Goal: Task Accomplishment & Management: Manage account settings

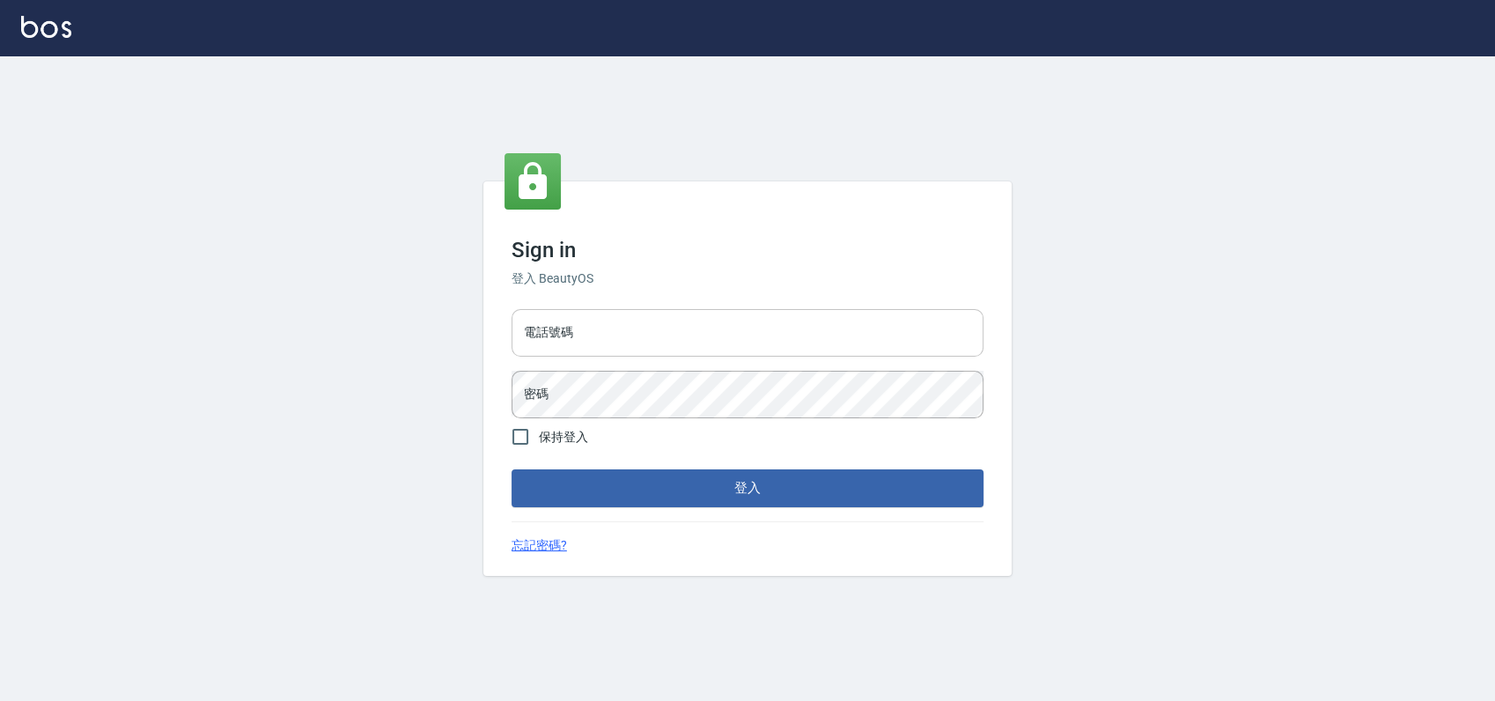
click at [598, 337] on input "電話號碼" at bounding box center [748, 333] width 472 height 48
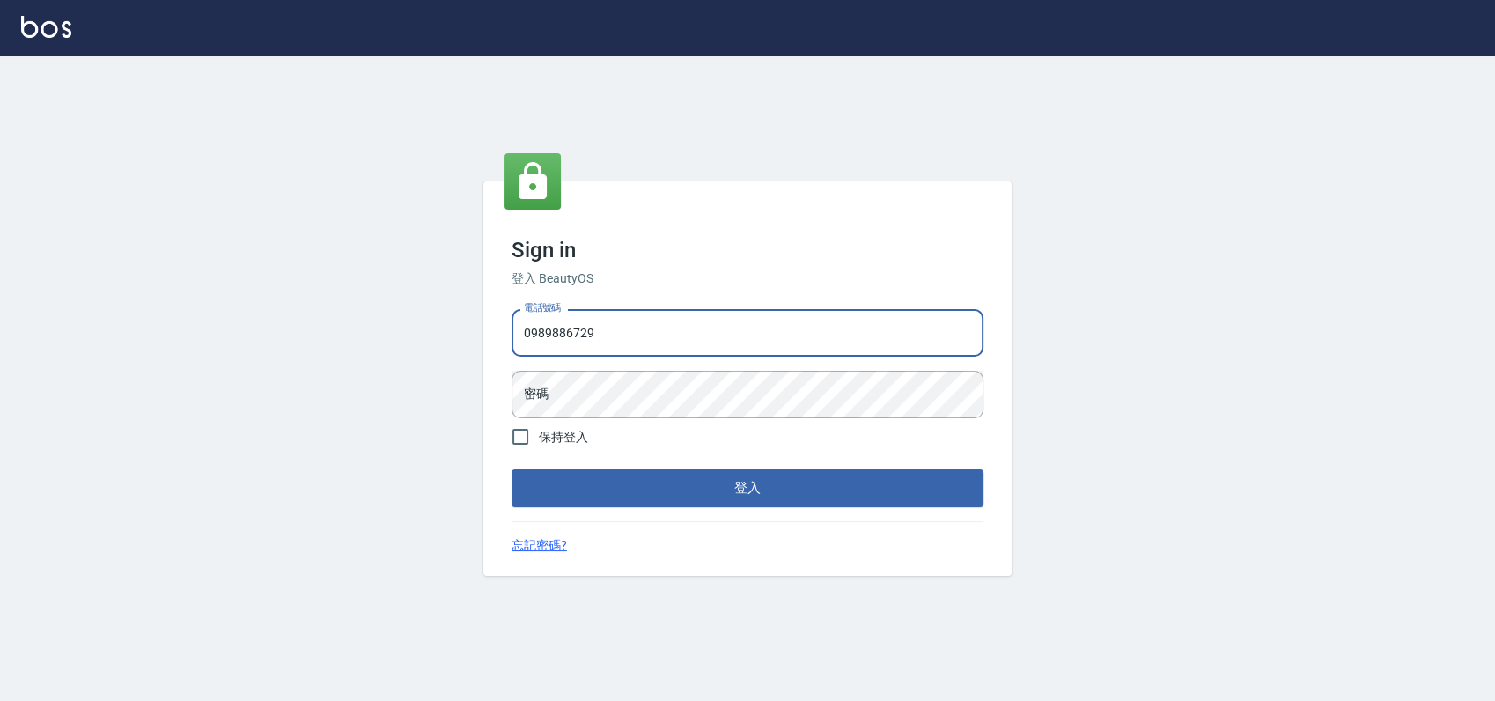
click at [606, 334] on input "0989886729" at bounding box center [748, 333] width 472 height 48
type input "0989886729"
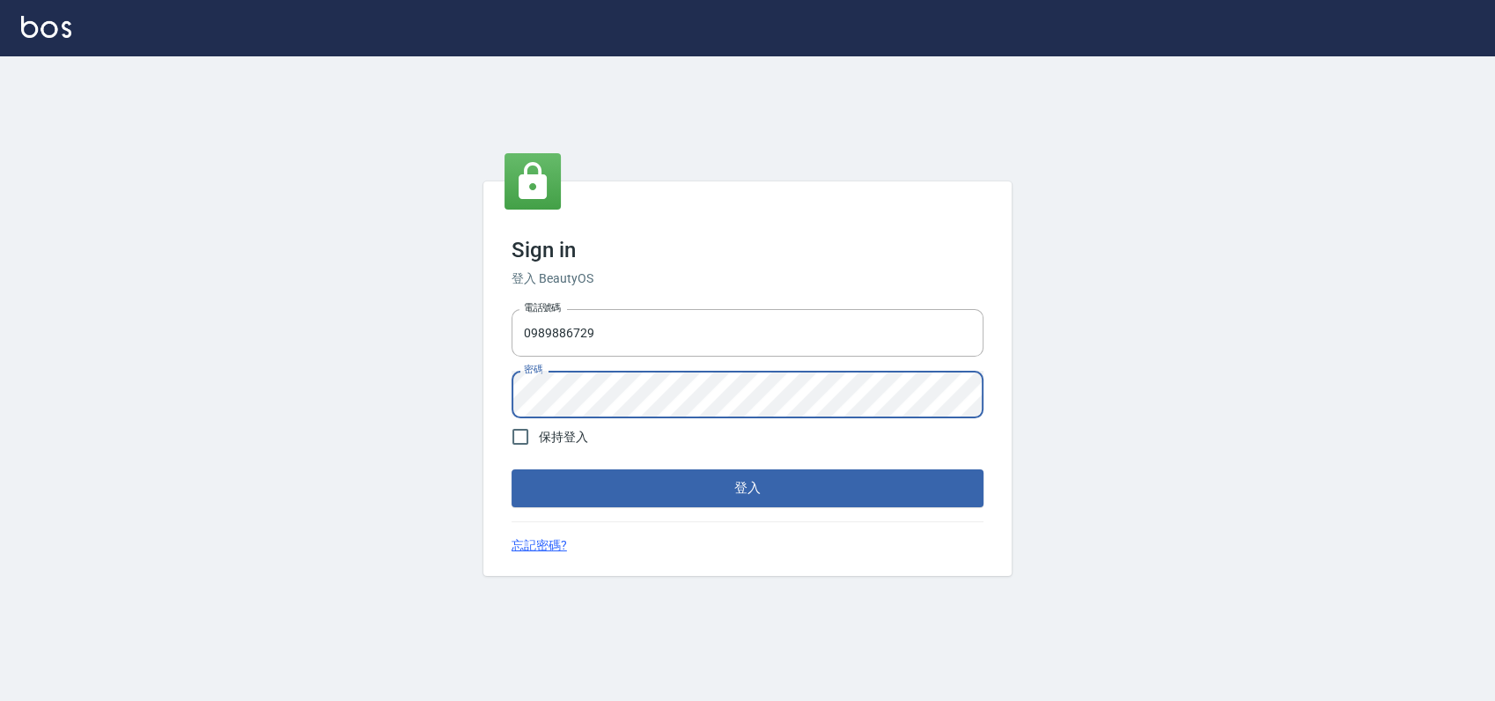
click at [512, 469] on button "登入" at bounding box center [748, 487] width 472 height 37
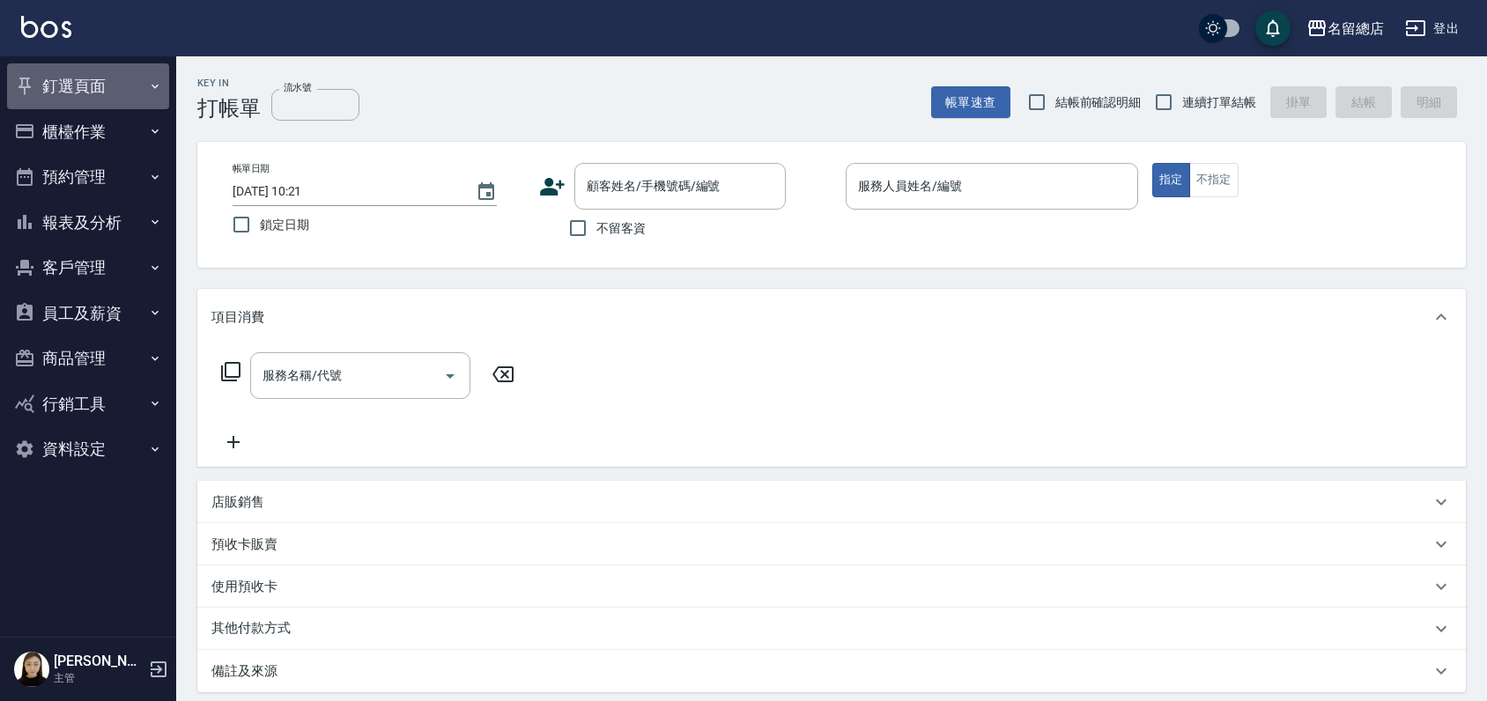
click at [98, 87] on button "釘選頁面" at bounding box center [88, 86] width 162 height 46
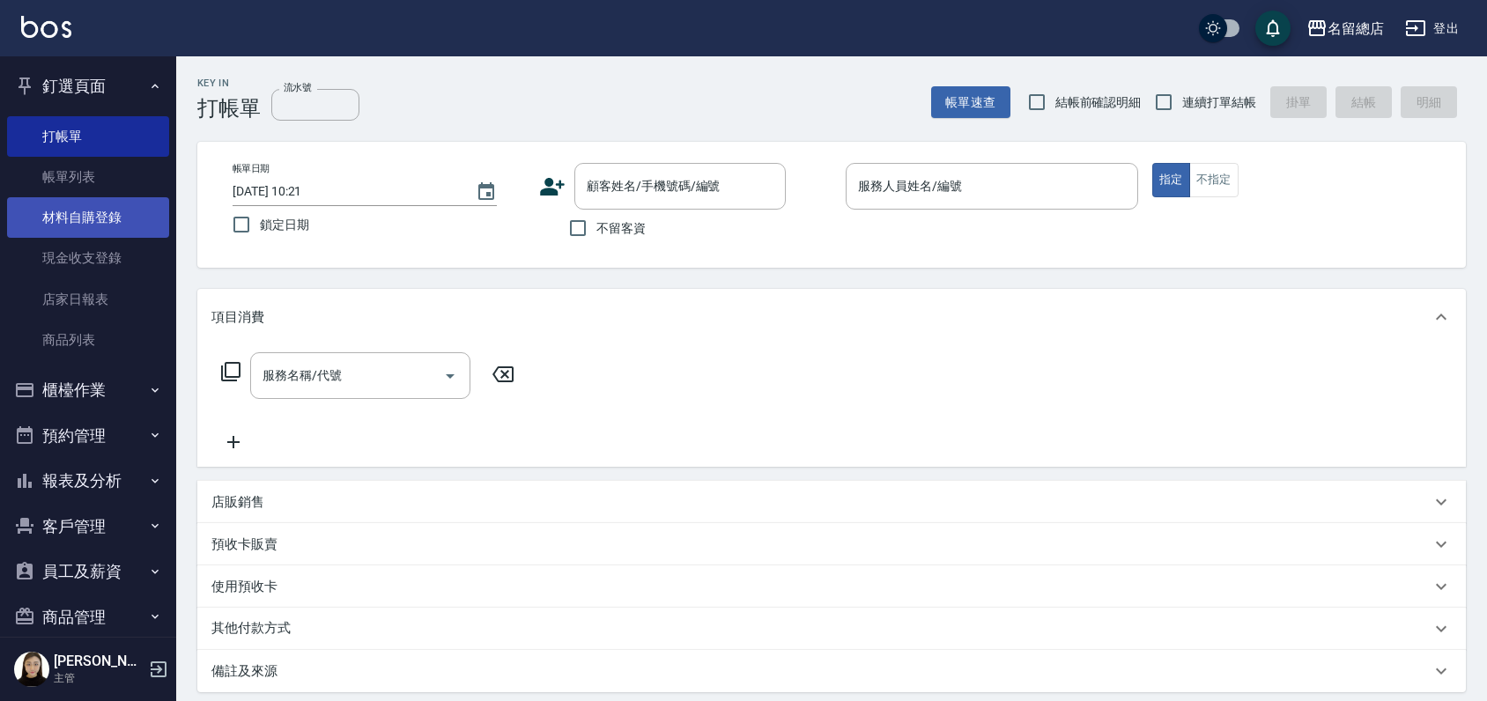
click at [92, 225] on link "材料自購登錄" at bounding box center [88, 217] width 162 height 41
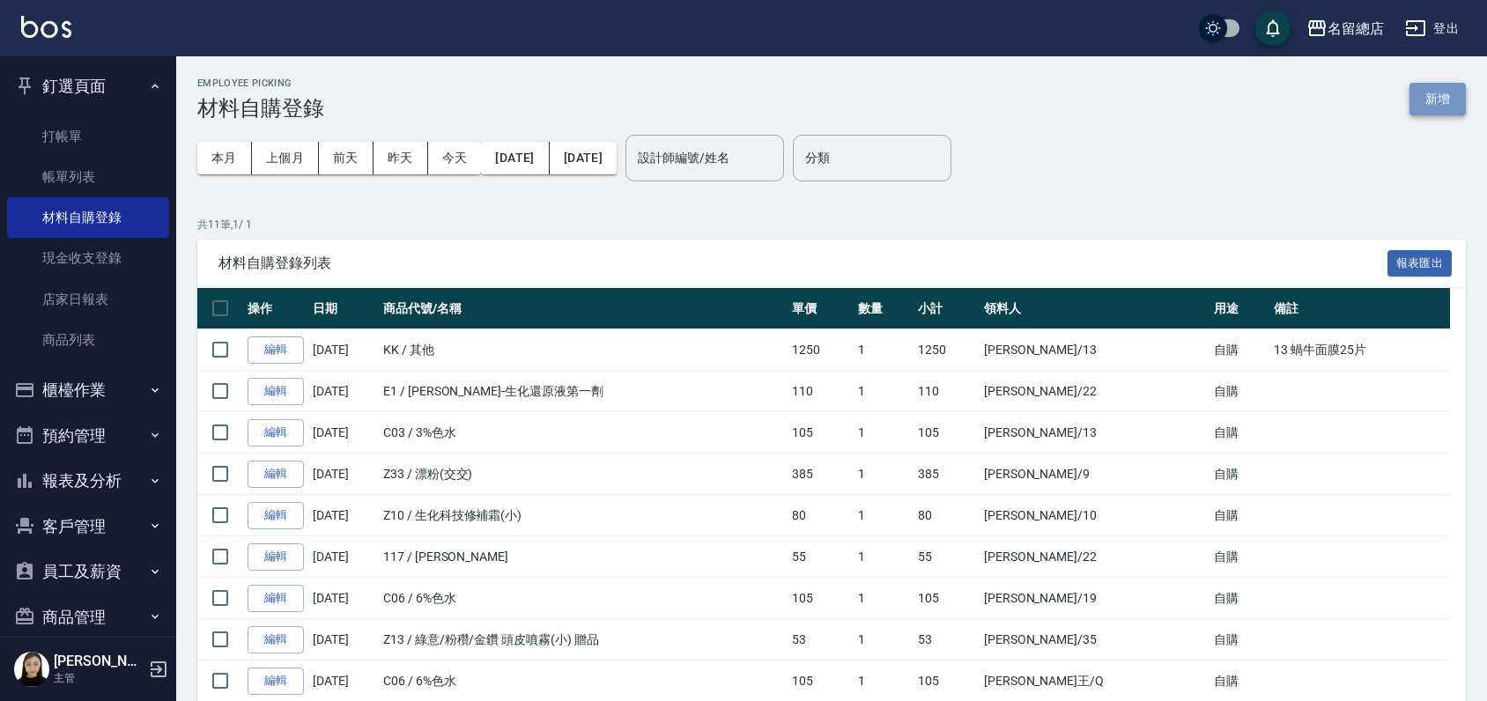
click at [1452, 95] on button "新增" at bounding box center [1437, 99] width 56 height 33
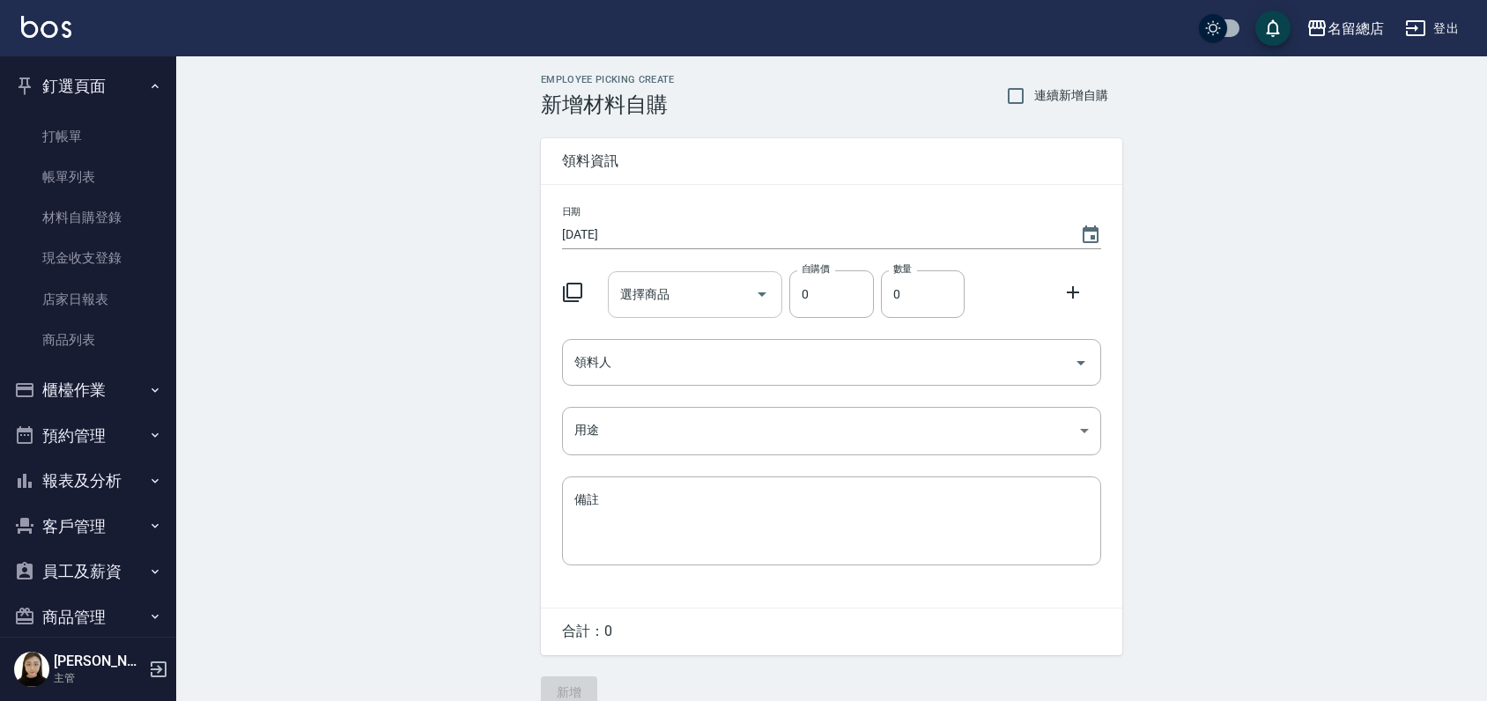
click at [676, 303] on input "選擇商品" at bounding box center [682, 294] width 133 height 31
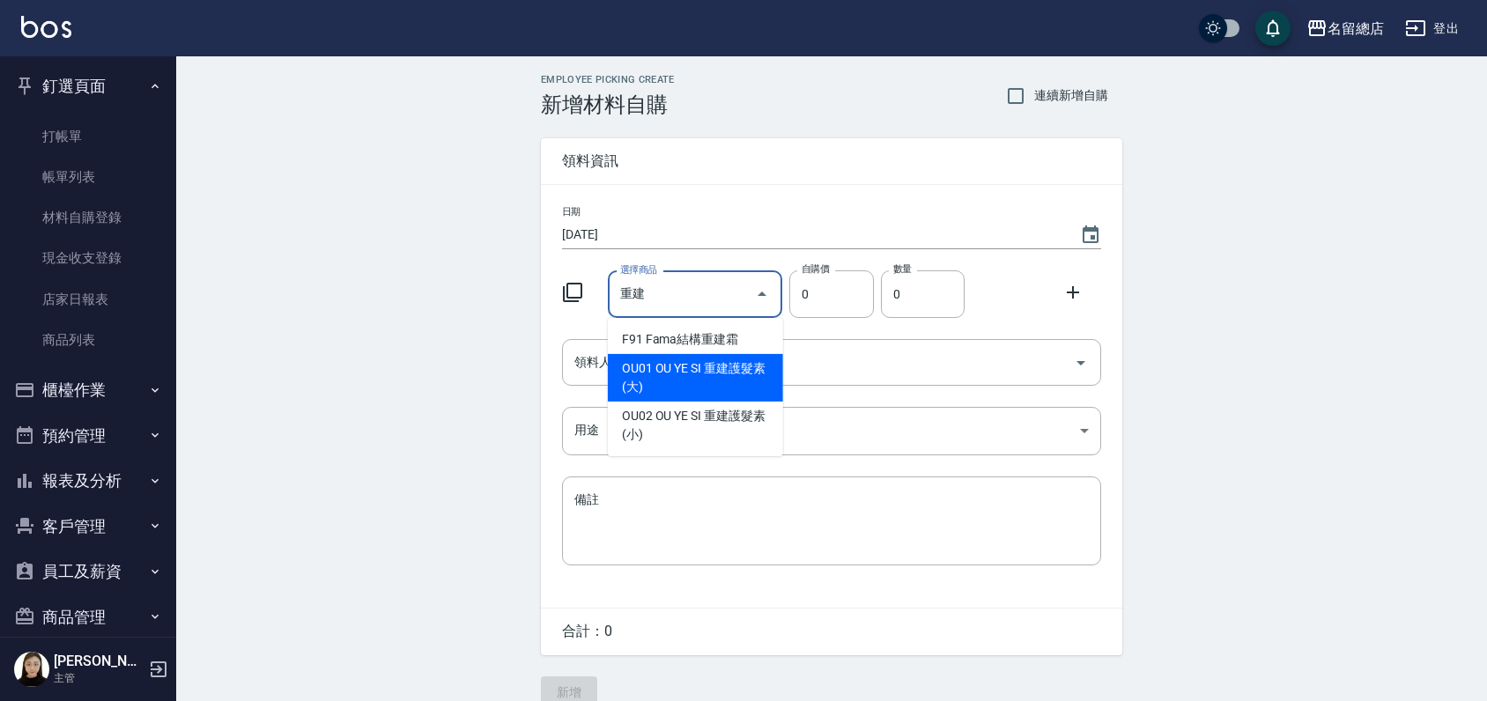
drag, startPoint x: 675, startPoint y: 305, endPoint x: 637, endPoint y: 366, distance: 72.3
click at [637, 366] on li "OU01 OU YE SI 重建護髮素(大)" at bounding box center [695, 378] width 175 height 48
type input "OU YE SI 重建護髮素(大)"
type input "750"
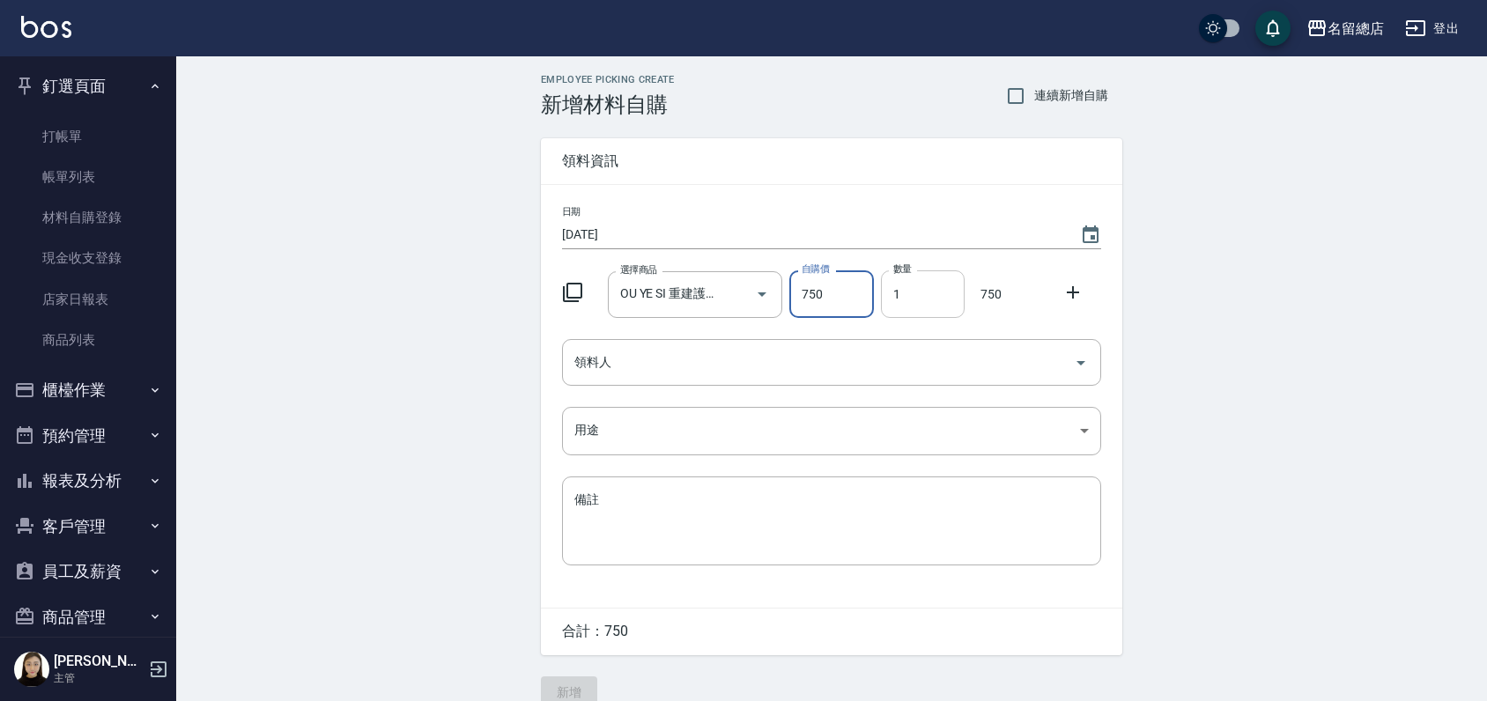
click at [904, 297] on input "1" at bounding box center [923, 294] width 84 height 48
type input "04"
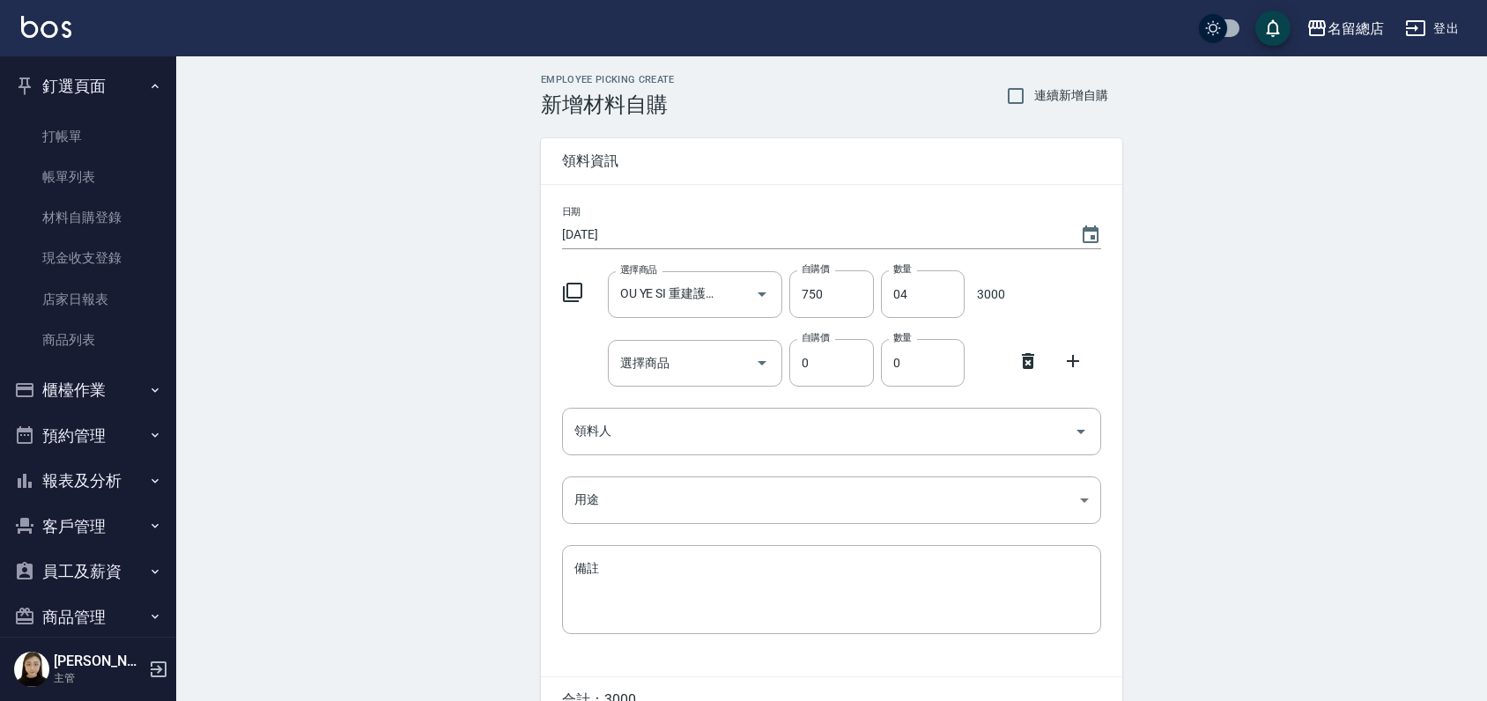
click at [1029, 356] on icon at bounding box center [1027, 361] width 21 height 21
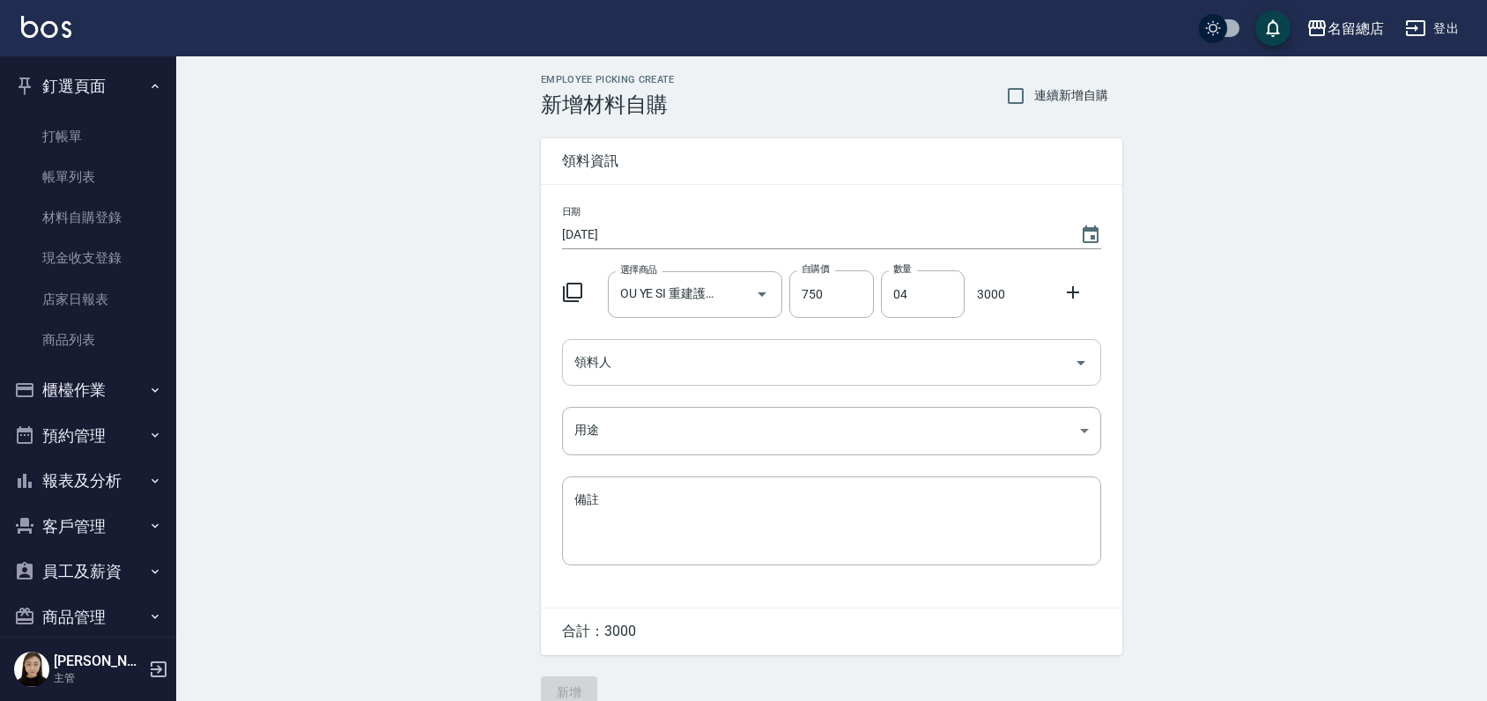
click at [886, 365] on input "領料人" at bounding box center [818, 362] width 497 height 31
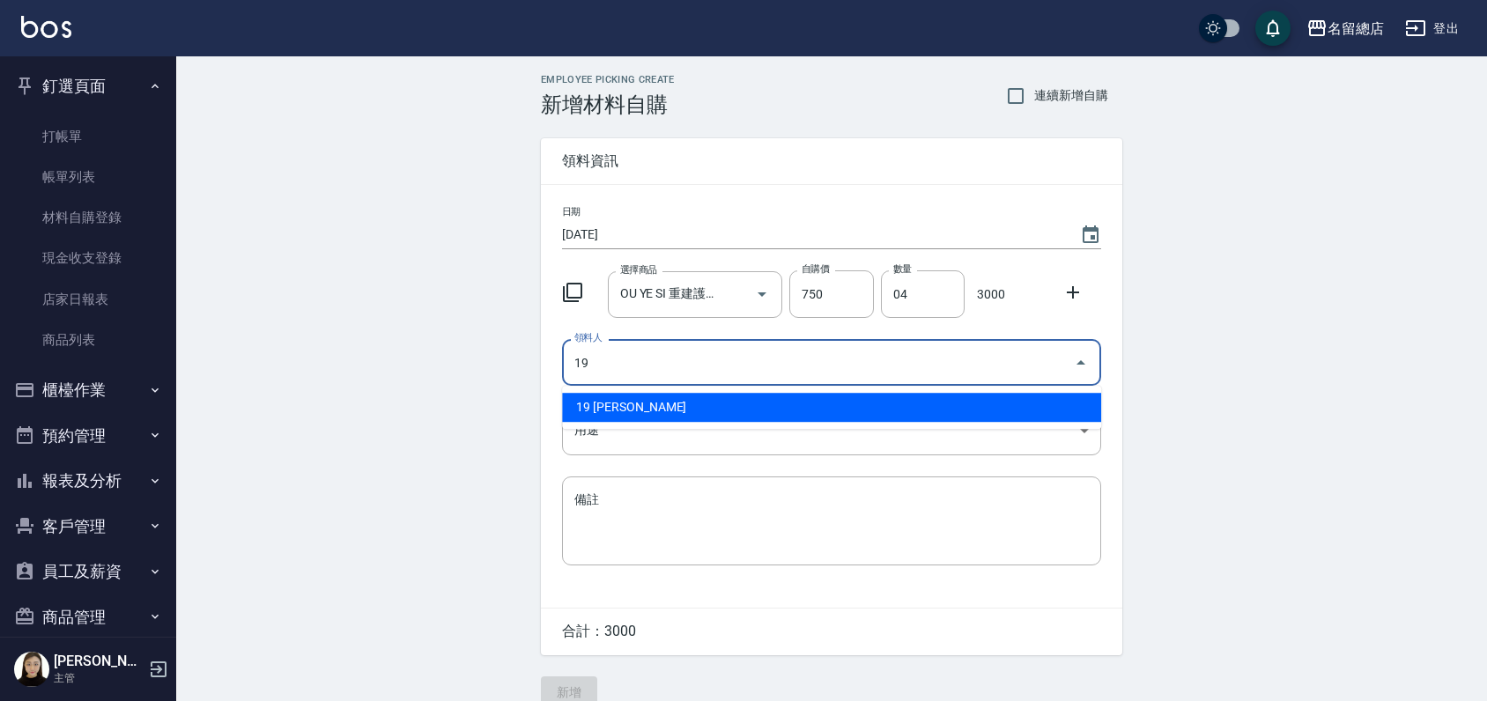
type input "19 [PERSON_NAME]"
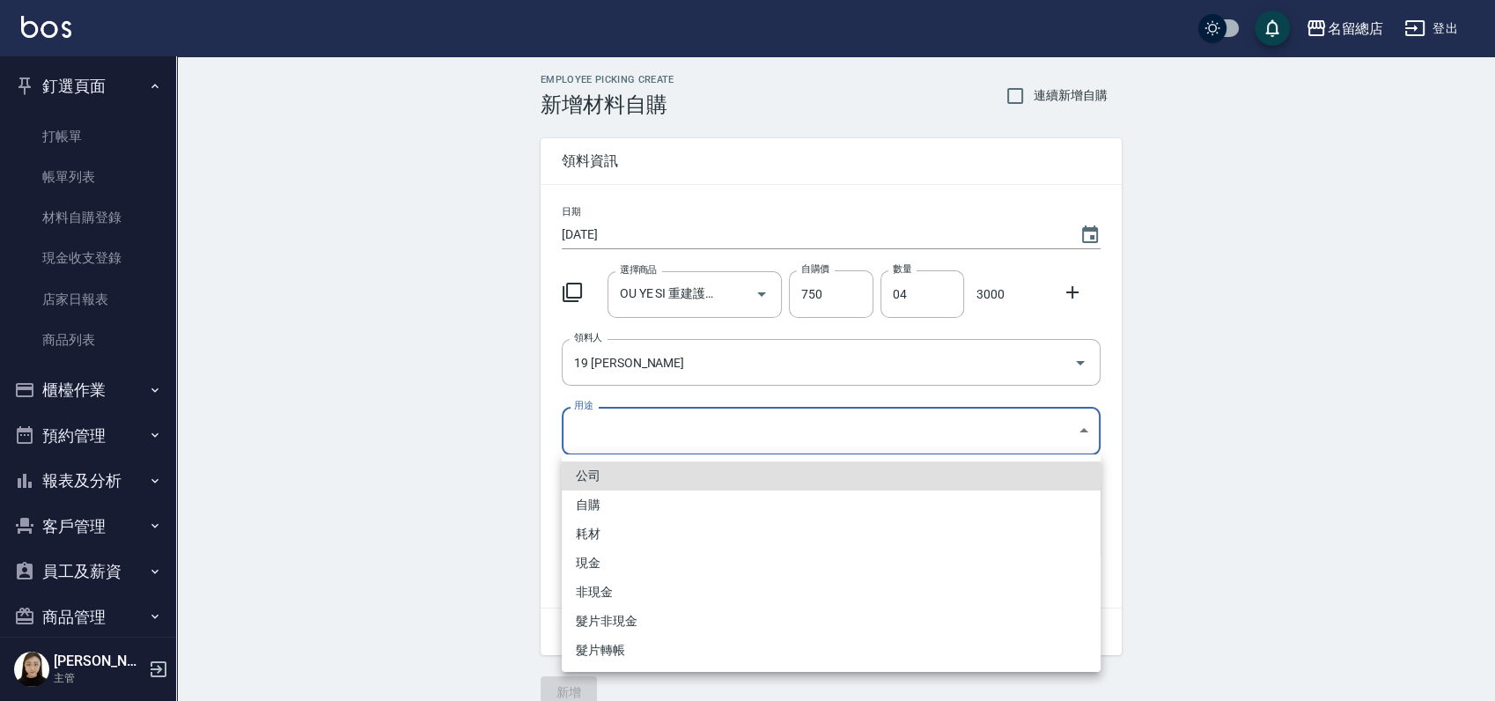
click at [803, 430] on body "名留總店 登出 釘選頁面 打帳單 帳單列表 材料自購登錄 現金收支登錄 店家日報表 商品列表 櫃檯作業 打帳單 帳單列表 掛單列表 營業儀表板 現金收支登錄 …" at bounding box center [747, 363] width 1495 height 726
click at [620, 495] on li "自購" at bounding box center [831, 505] width 539 height 29
type input "自購"
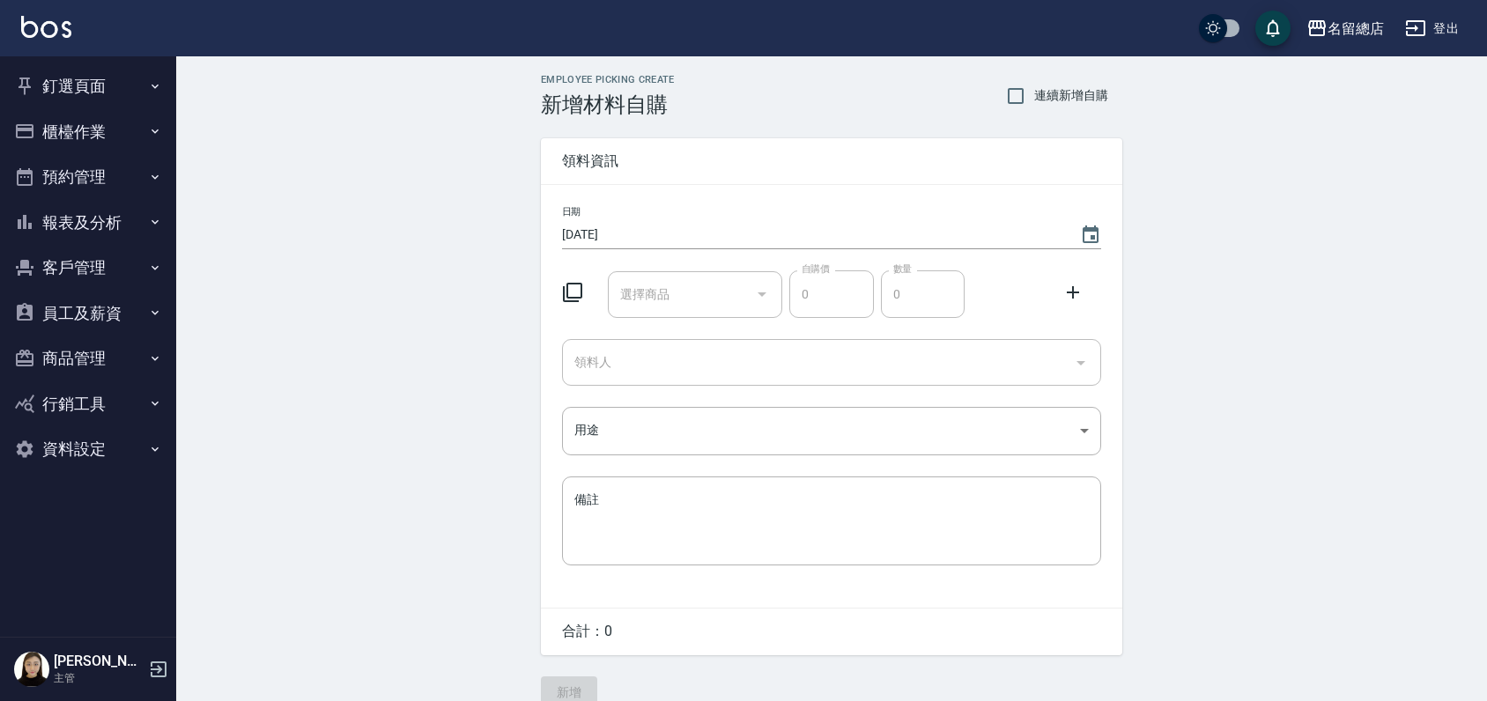
click at [97, 85] on button "釘選頁面" at bounding box center [88, 86] width 162 height 46
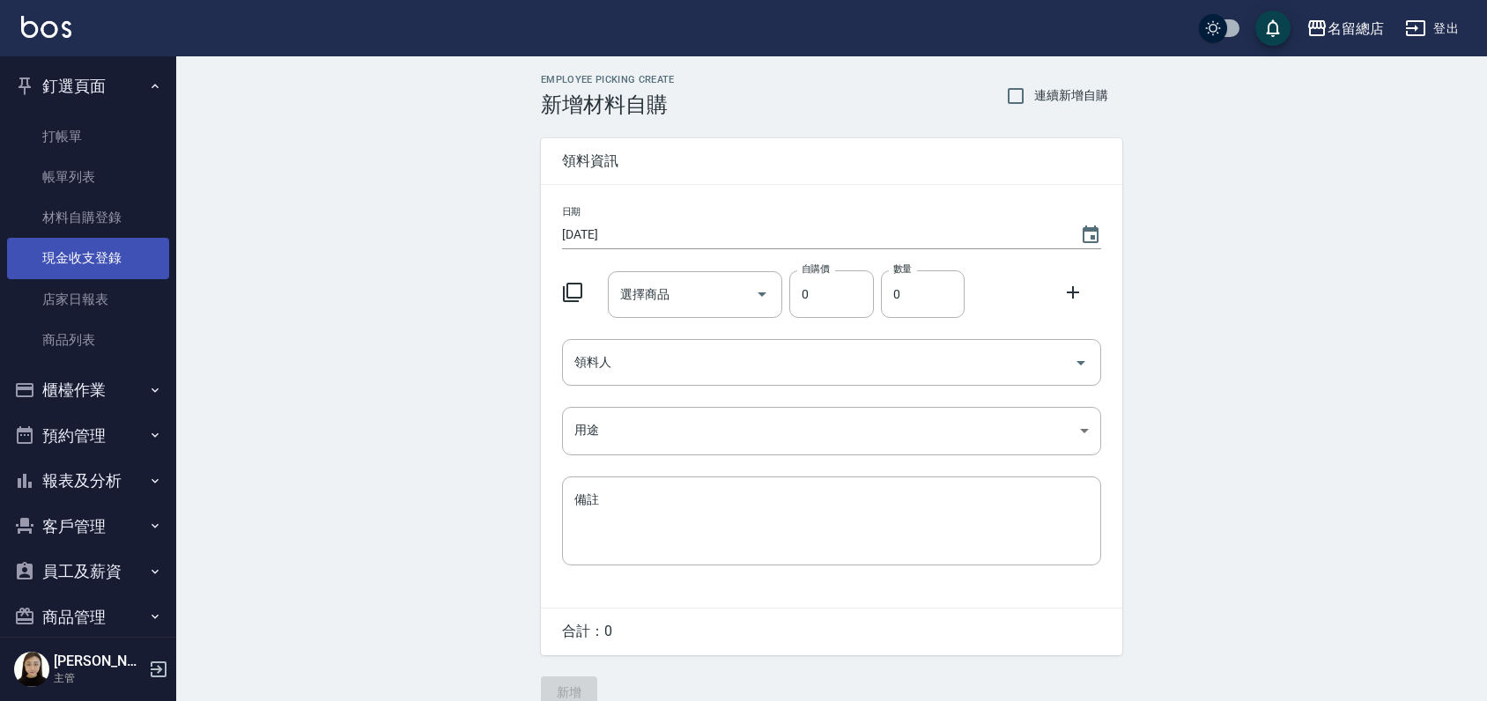
click at [81, 260] on link "現金收支登錄" at bounding box center [88, 258] width 162 height 41
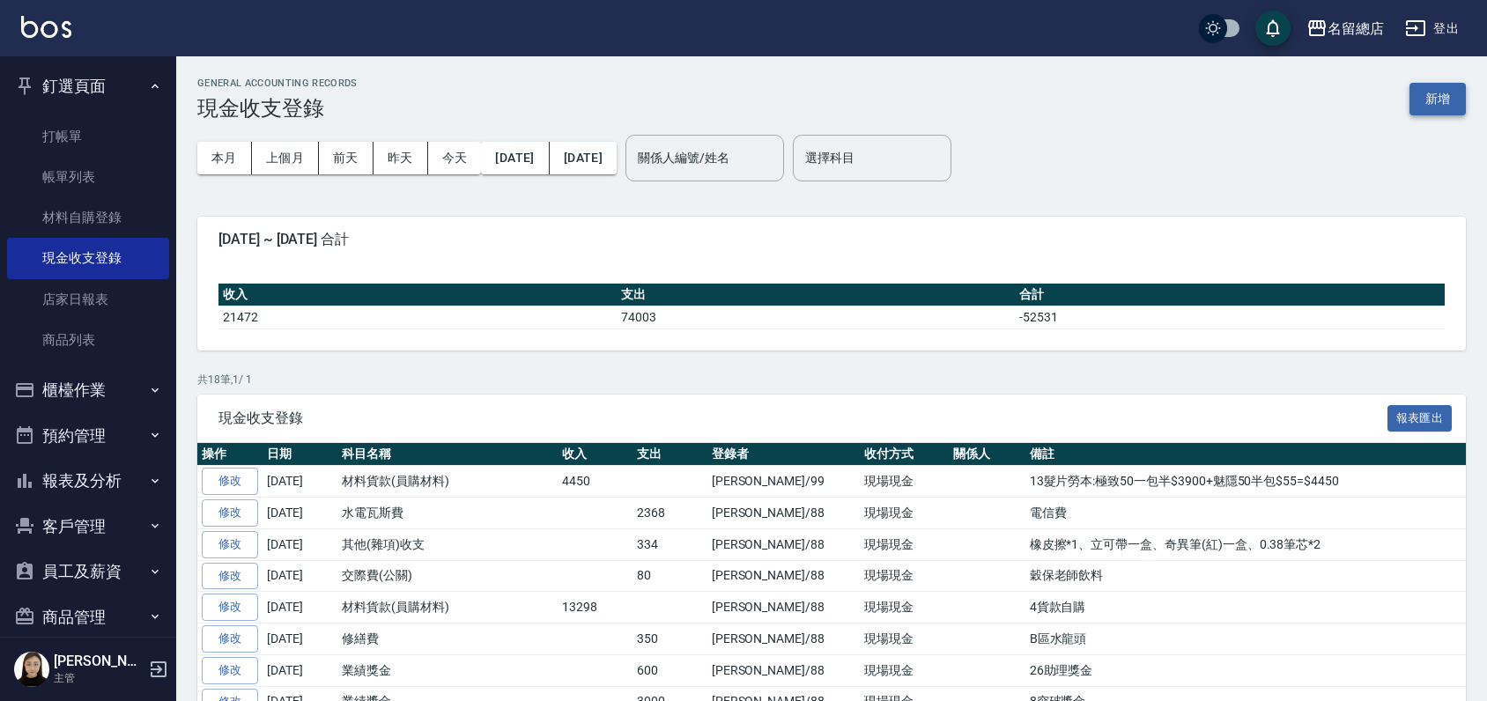
click at [1437, 105] on button "新增" at bounding box center [1437, 99] width 56 height 33
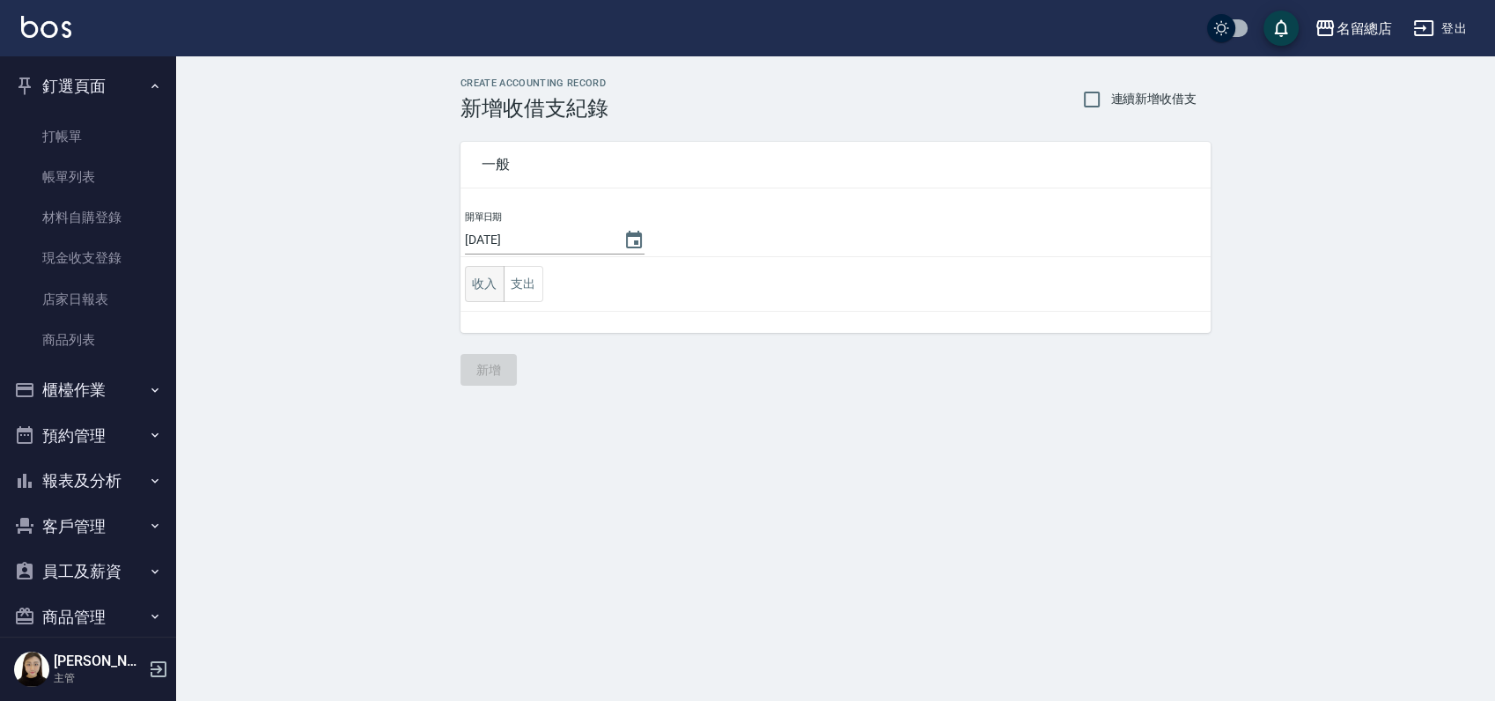
click at [487, 287] on button "收入" at bounding box center [485, 284] width 40 height 36
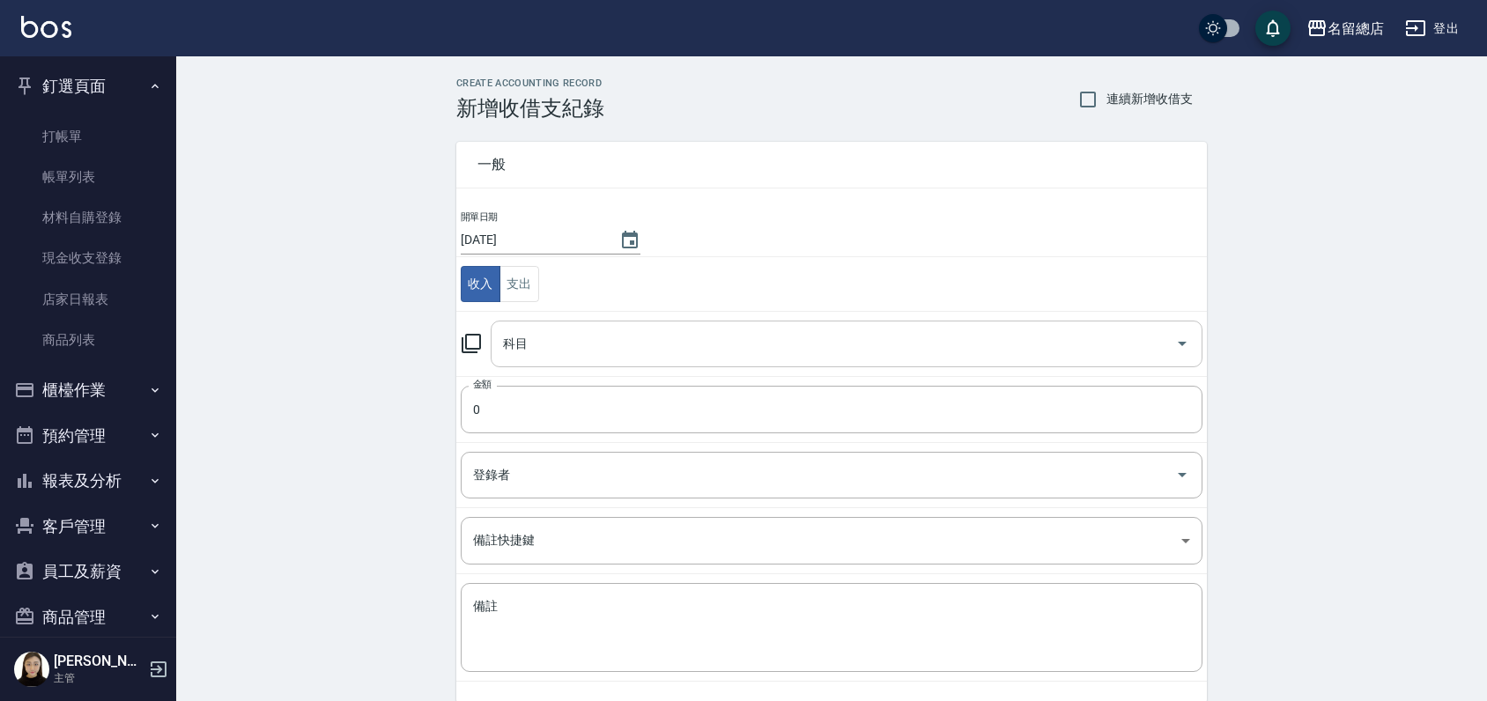
click at [578, 359] on div "科目" at bounding box center [847, 344] width 712 height 47
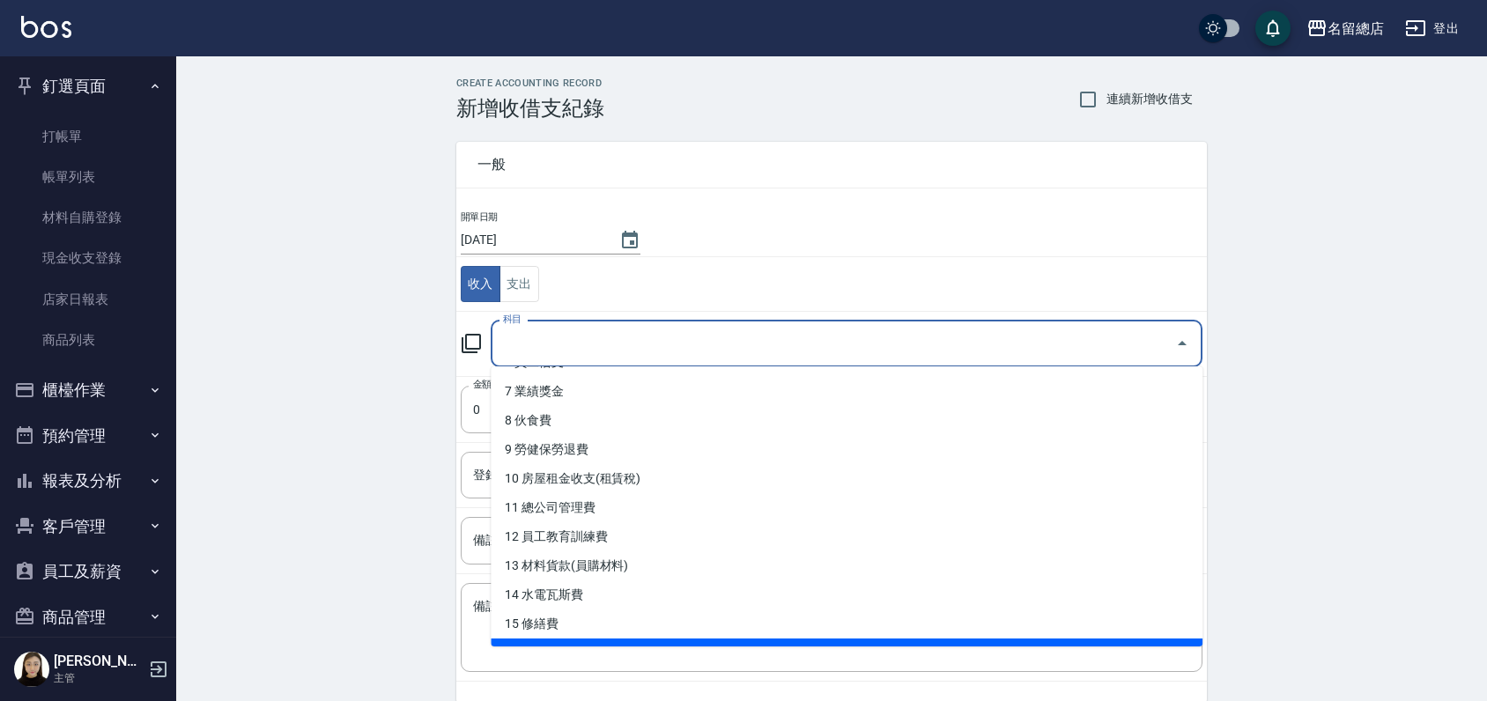
scroll to position [293, 0]
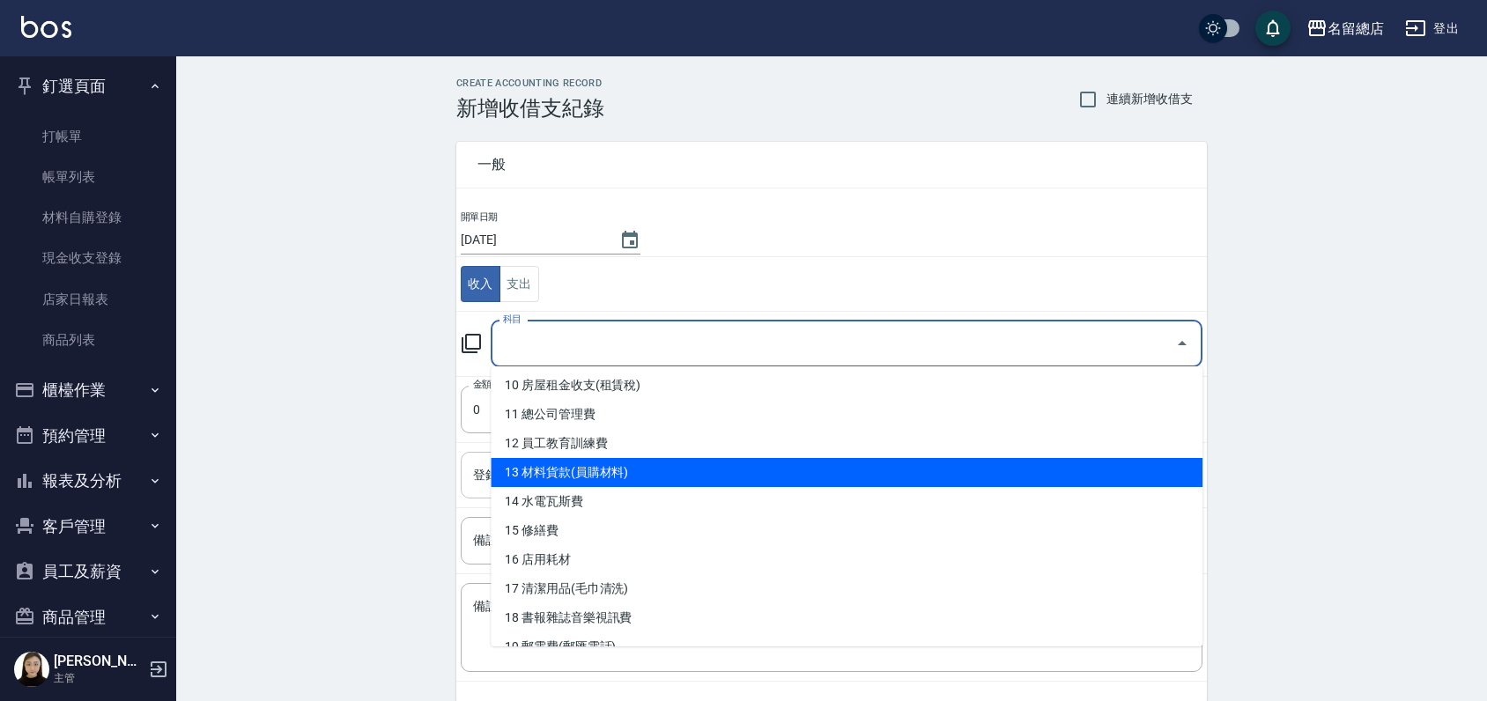
click at [632, 469] on li "13 材料貨款(員購材料)" at bounding box center [847, 472] width 712 height 29
type input "13 材料貨款(員購材料)"
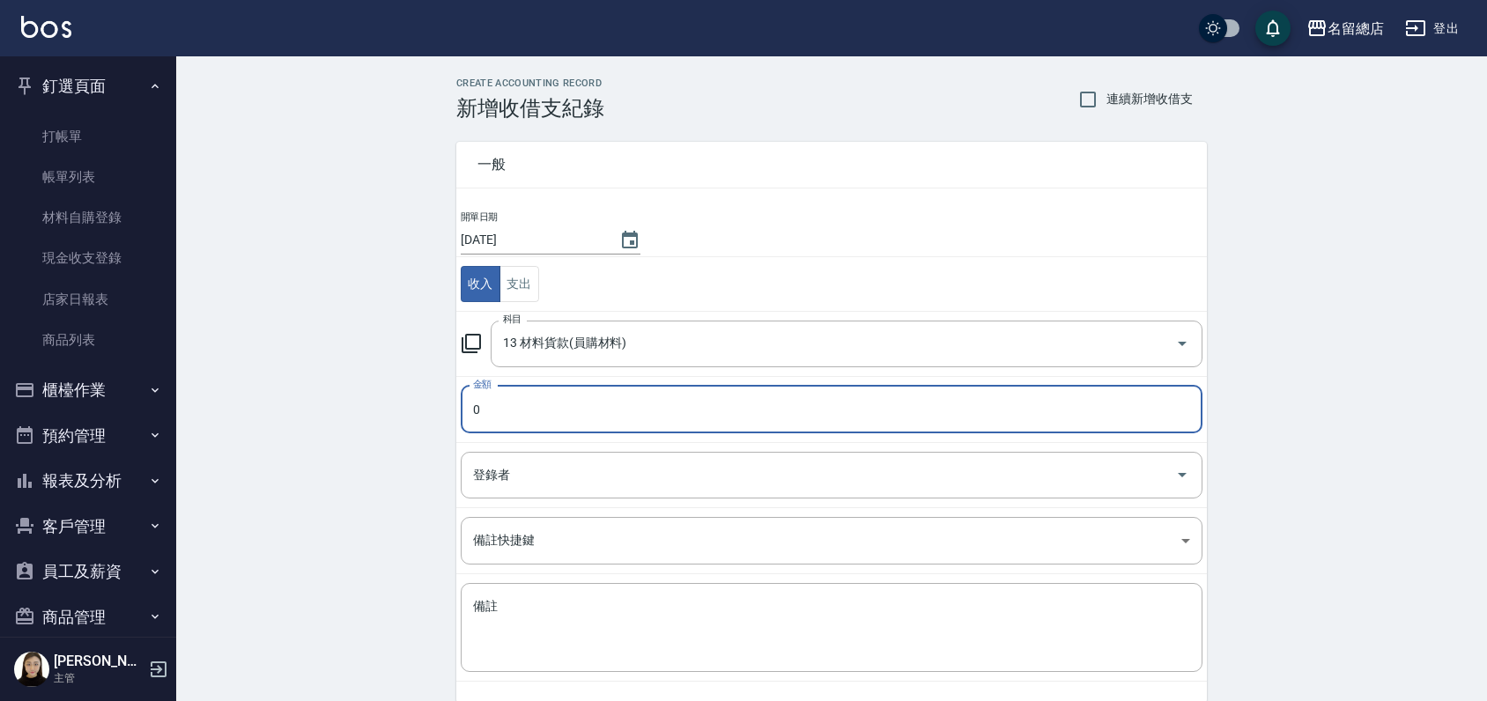
click at [581, 411] on input "0" at bounding box center [832, 410] width 742 height 48
type input "03000"
click at [493, 479] on div "登錄者 登錄者" at bounding box center [832, 475] width 742 height 47
click at [535, 479] on input "登錄者" at bounding box center [818, 475] width 699 height 31
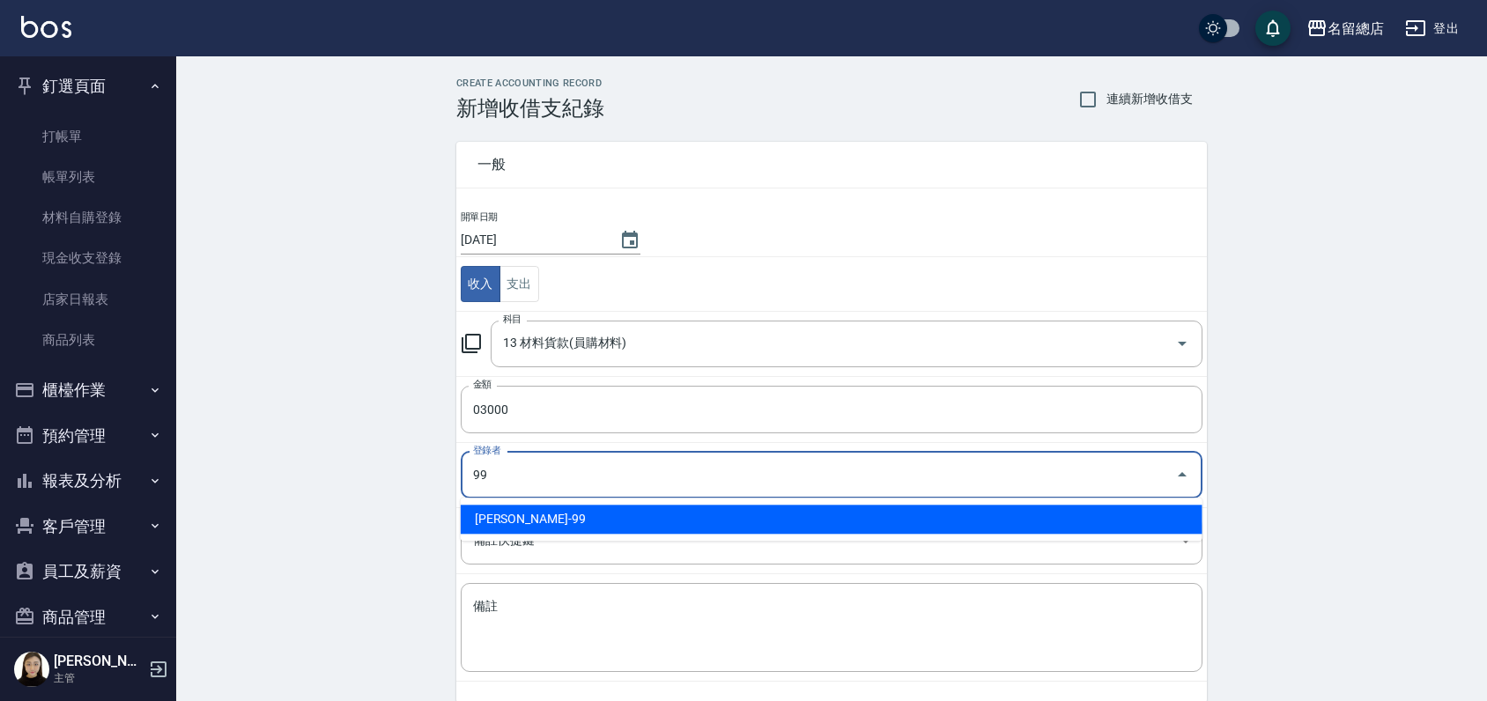
click at [967, 528] on li "洪嘉均-99" at bounding box center [832, 519] width 742 height 29
type input "洪嘉均-99"
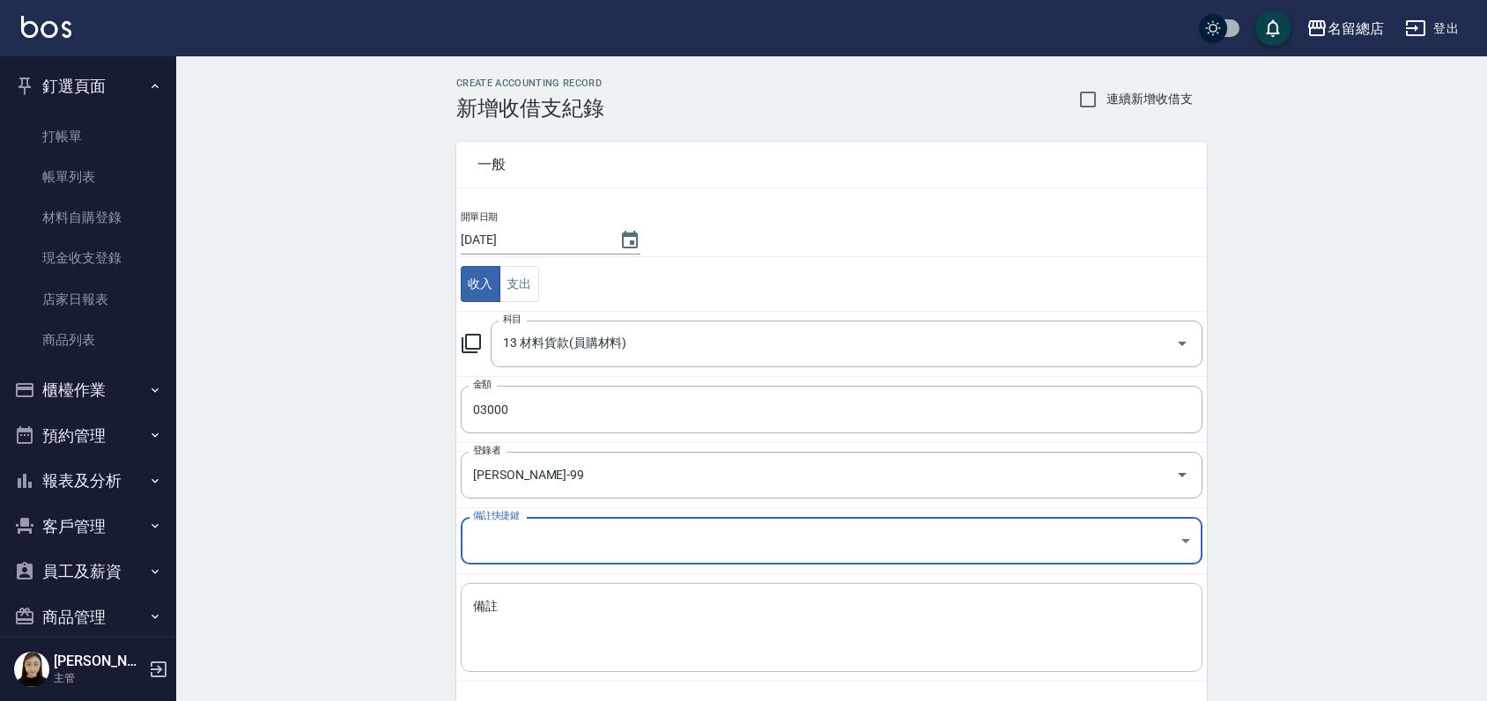
click at [729, 594] on div "x 備註" at bounding box center [832, 627] width 742 height 89
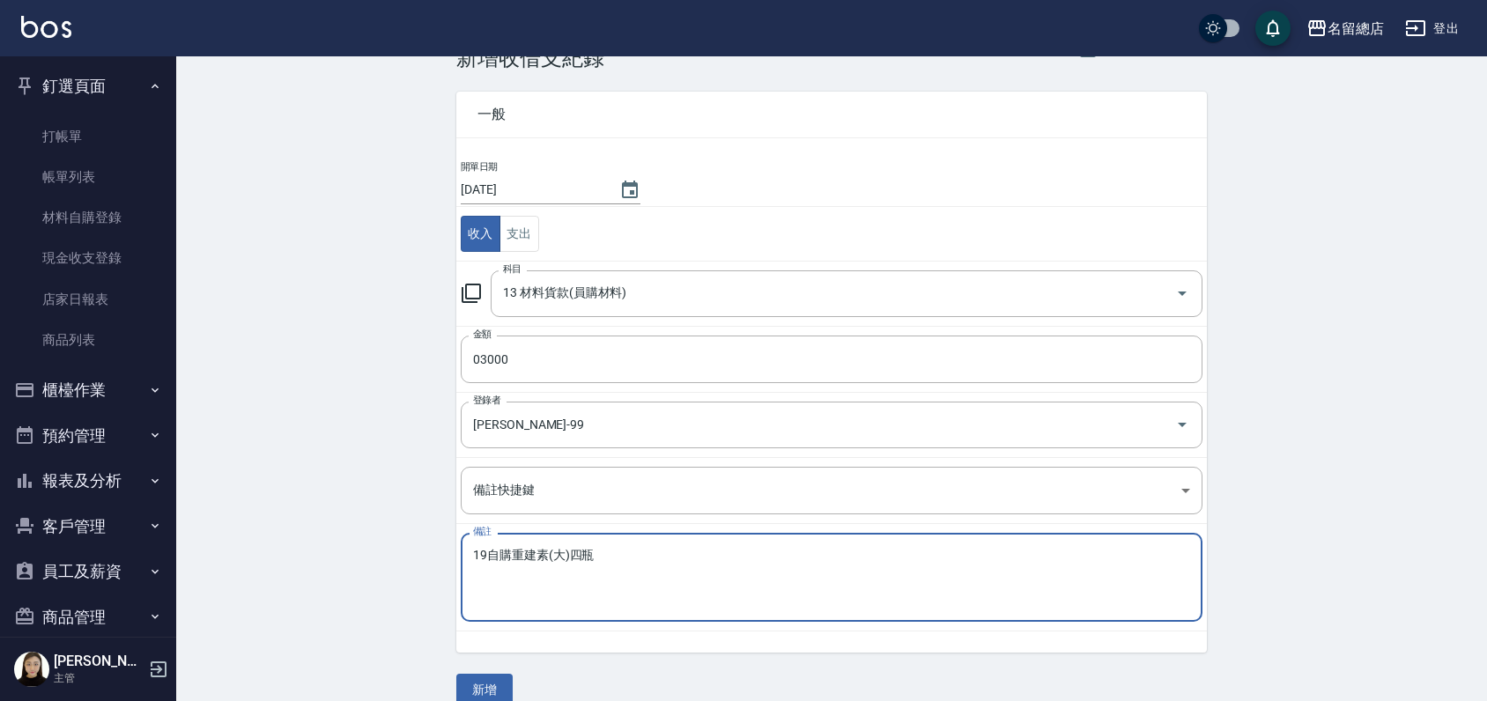
scroll to position [76, 0]
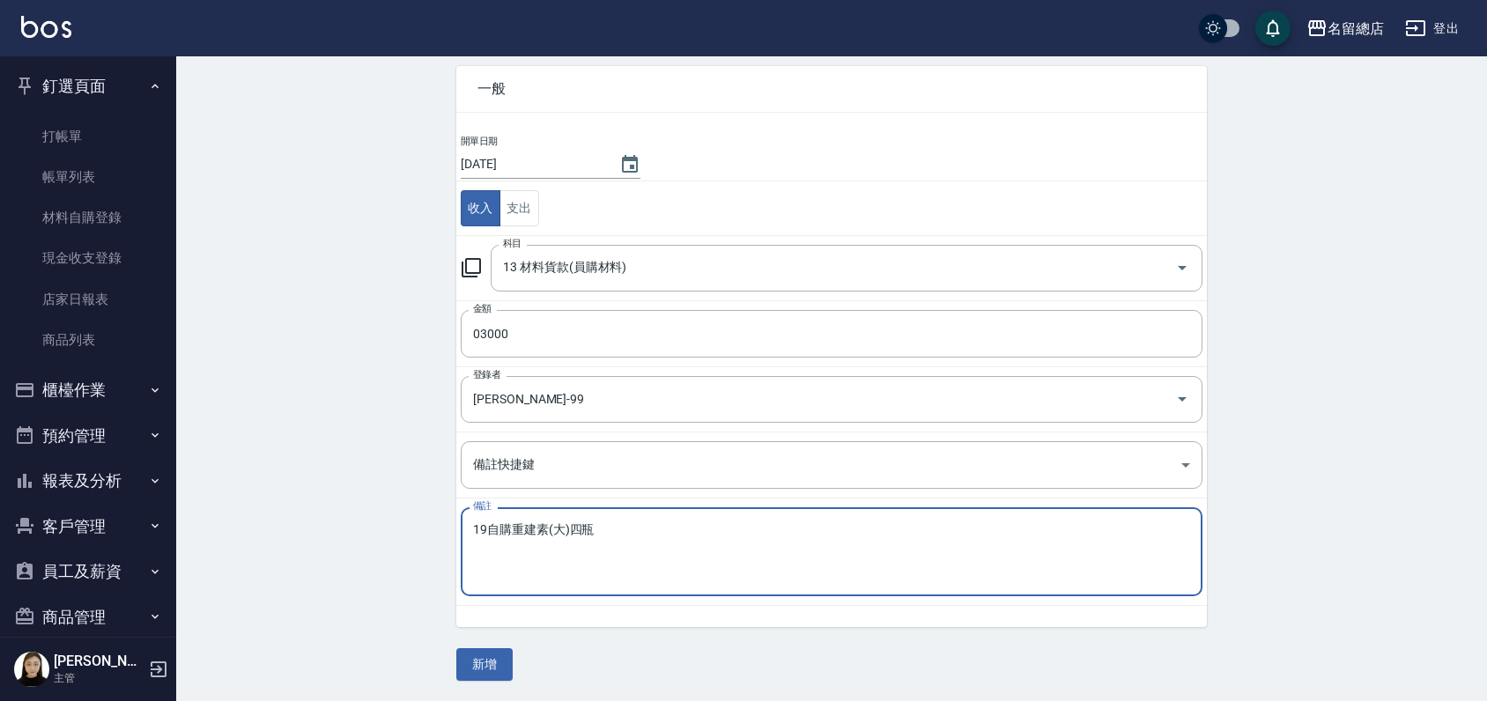
click at [568, 522] on textarea "19自購重建素(大)四瓶" at bounding box center [831, 552] width 717 height 60
click at [628, 525] on textarea "19自購重建素(大)$750四瓶" at bounding box center [831, 552] width 717 height 60
type textarea "19自購重建素(大)$750四瓶"
click at [462, 669] on button "新增" at bounding box center [484, 664] width 56 height 33
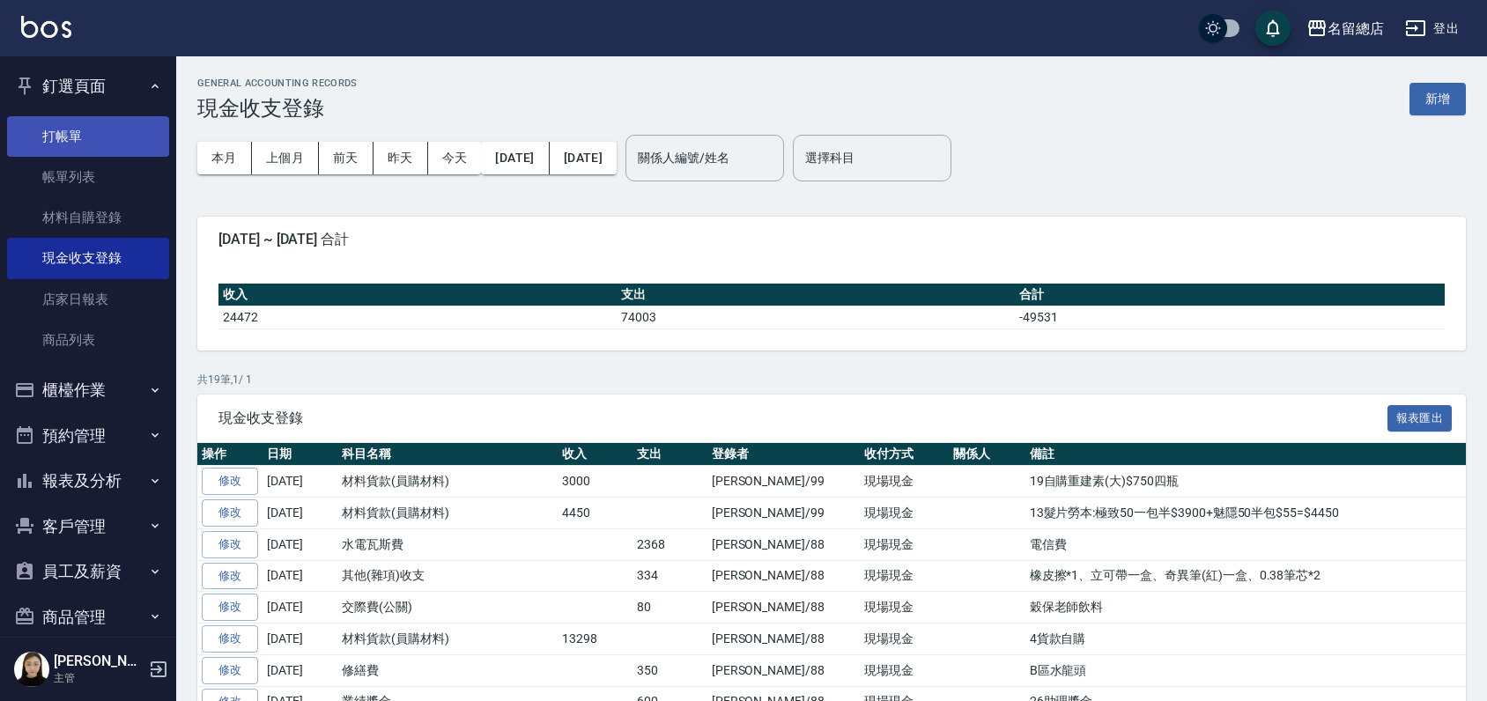
click at [114, 124] on link "打帳單" at bounding box center [88, 136] width 162 height 41
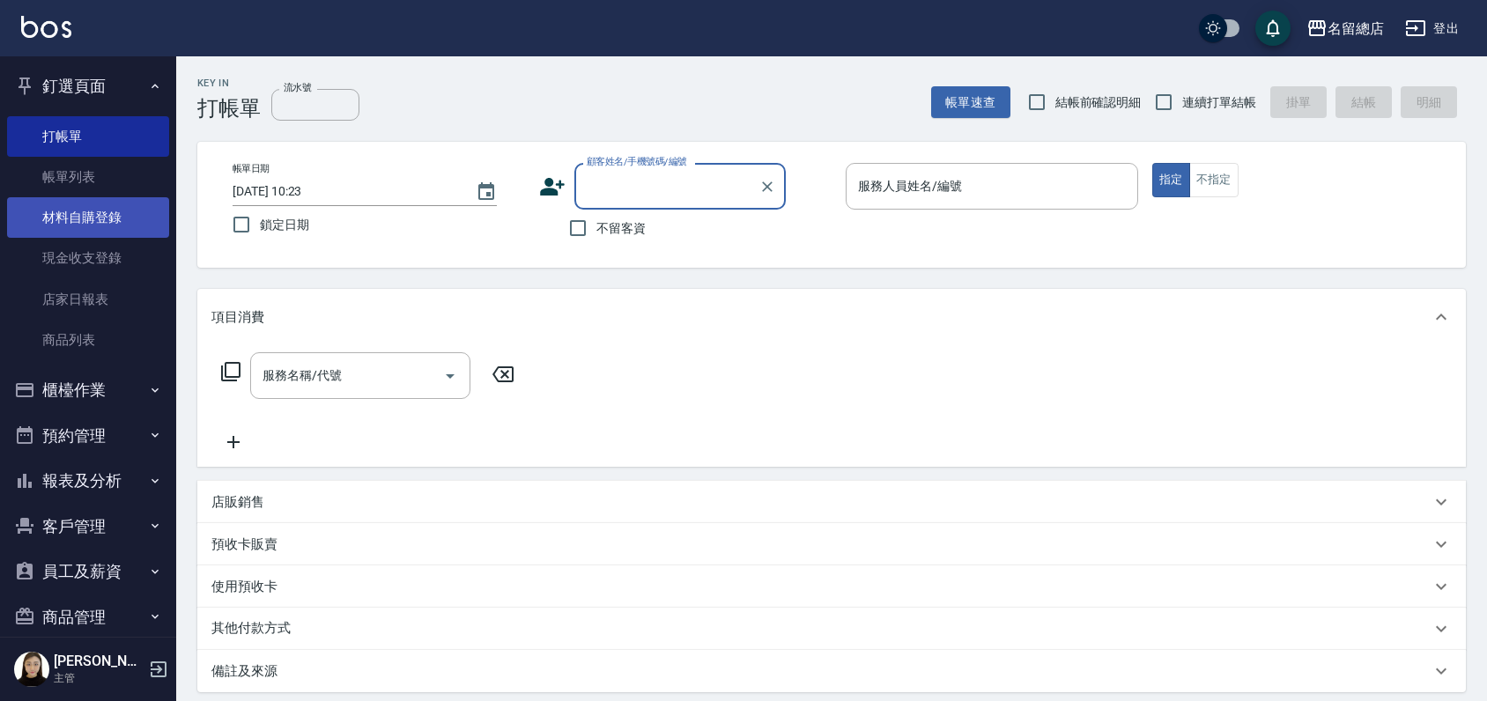
click at [49, 219] on link "材料自購登錄" at bounding box center [88, 217] width 162 height 41
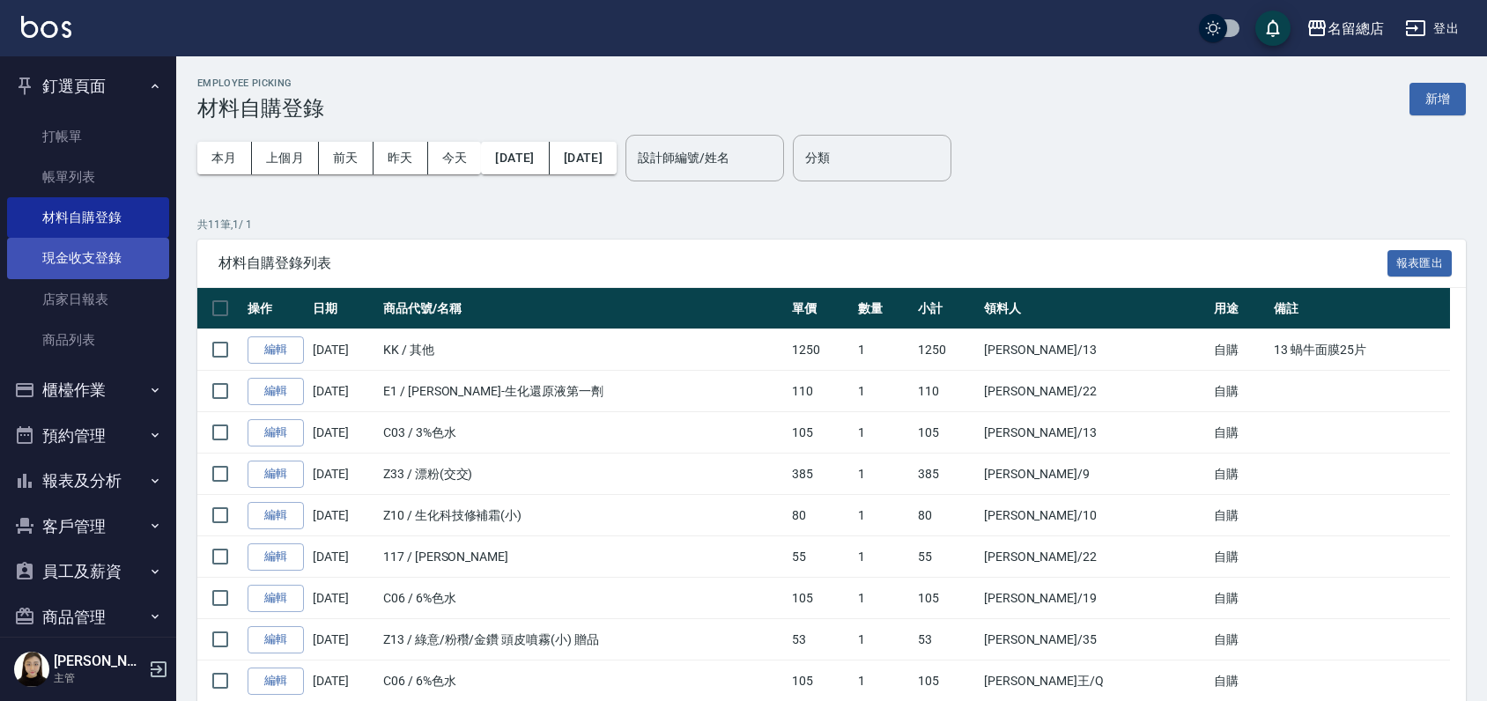
click at [100, 247] on link "現金收支登錄" at bounding box center [88, 258] width 162 height 41
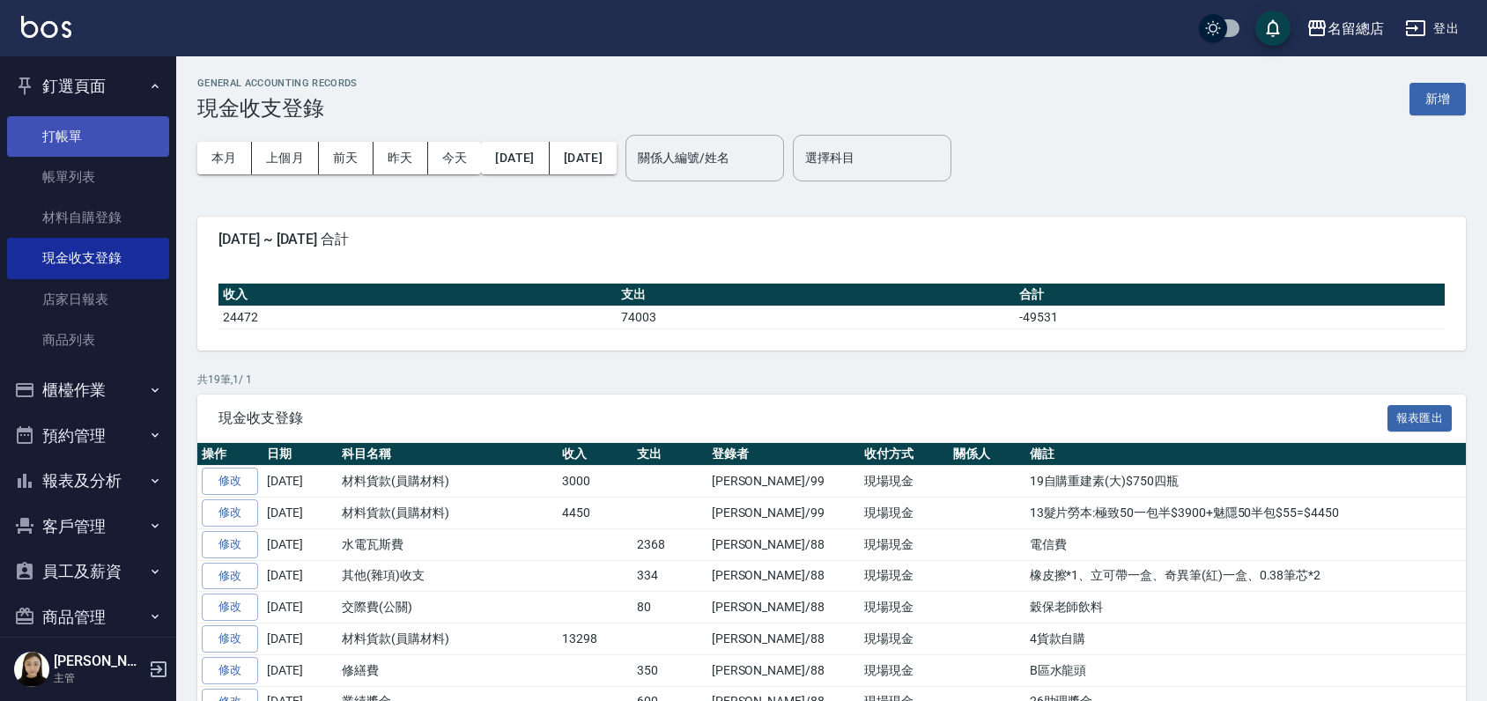
click at [55, 139] on link "打帳單" at bounding box center [88, 136] width 162 height 41
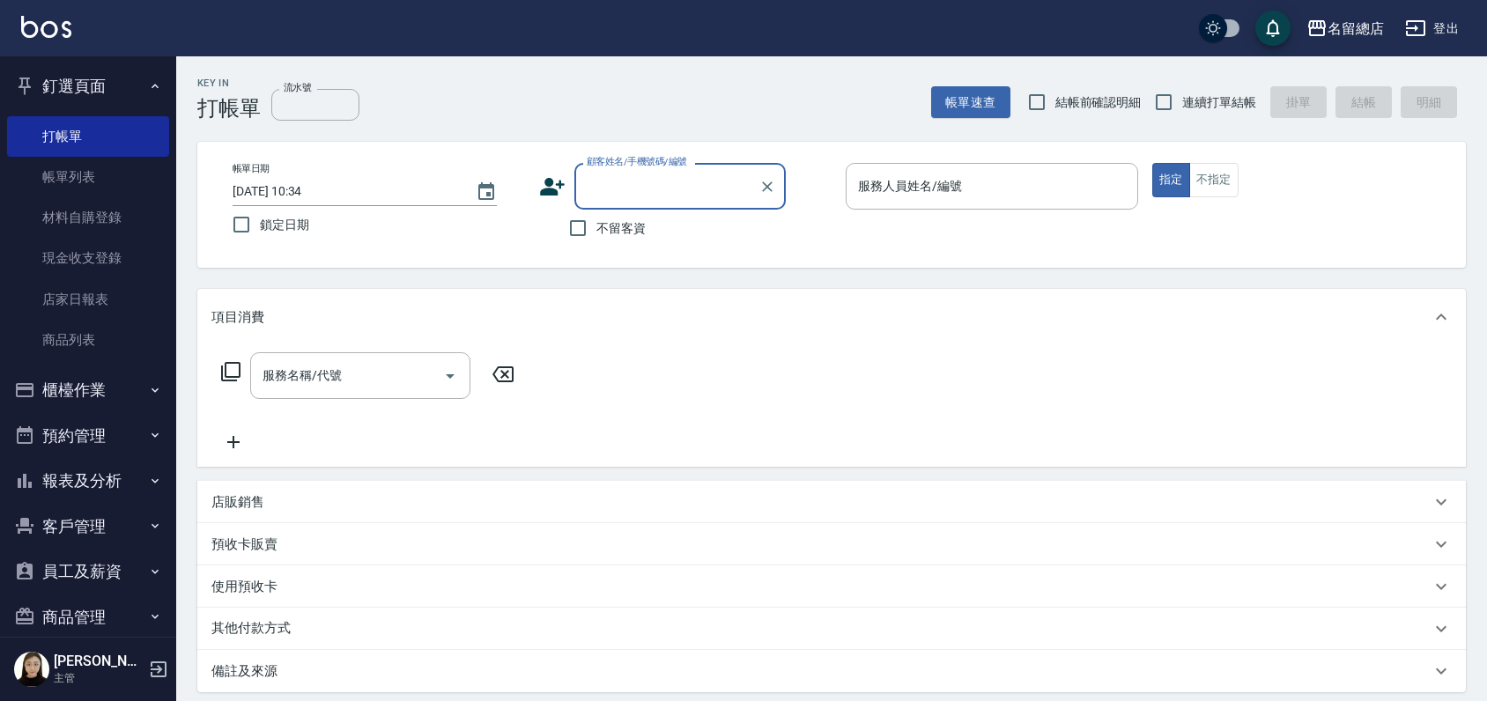
click at [1435, 25] on button "登出" at bounding box center [1432, 28] width 68 height 33
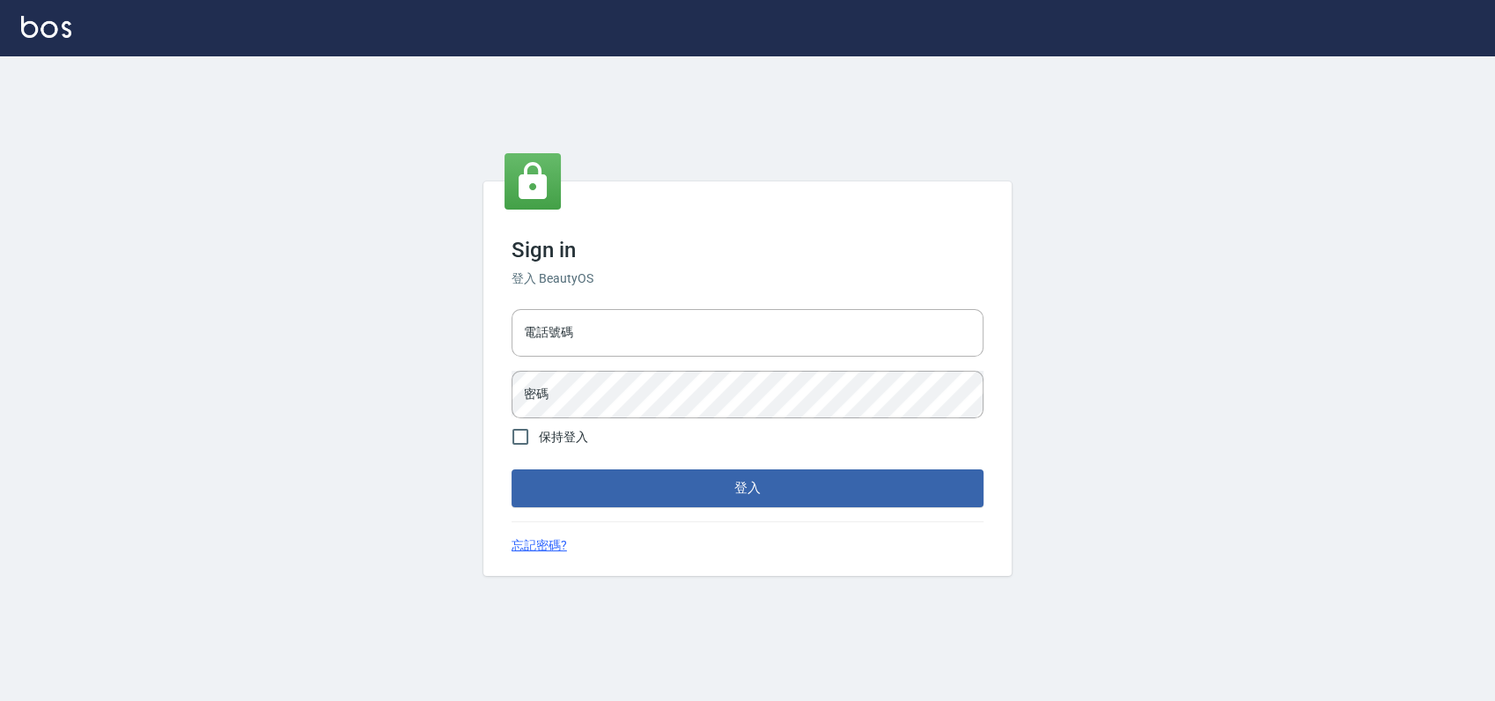
click at [940, 83] on div "Sign in 登入 BeautyOS 電話號碼 電話號碼 密碼 密碼 保持登入 登入 忘記密碼?" at bounding box center [747, 378] width 1495 height 645
click at [636, 336] on input "電話號碼" at bounding box center [748, 333] width 472 height 48
